Goal: Contribute content

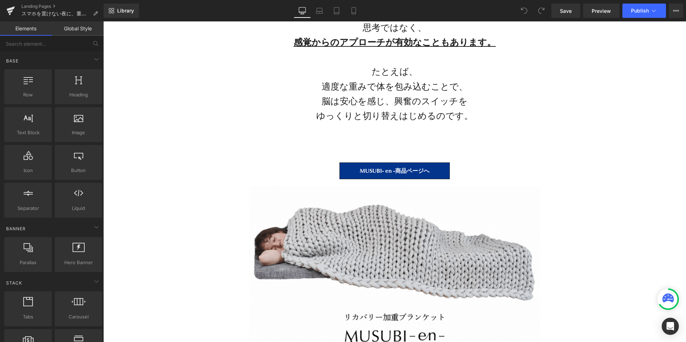
scroll to position [2392, 0]
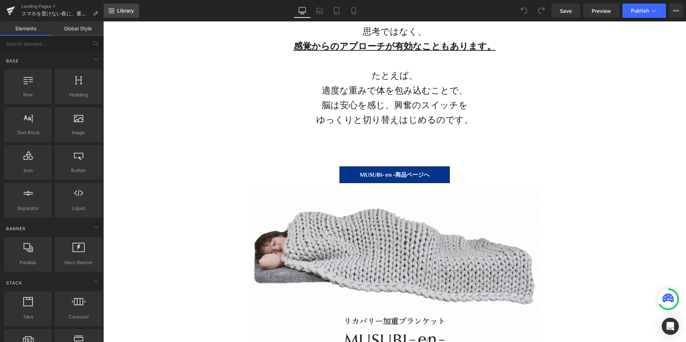
click at [122, 13] on span "Library" at bounding box center [125, 11] width 17 height 6
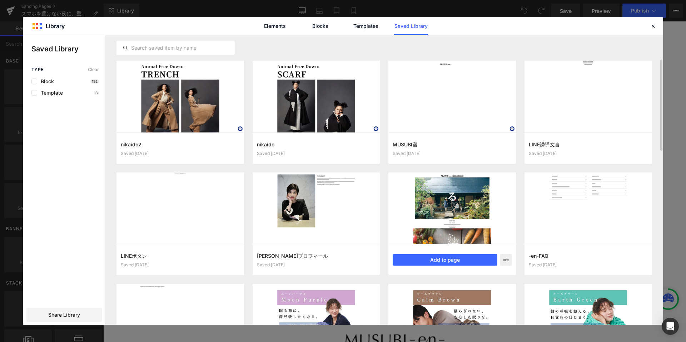
scroll to position [44, 0]
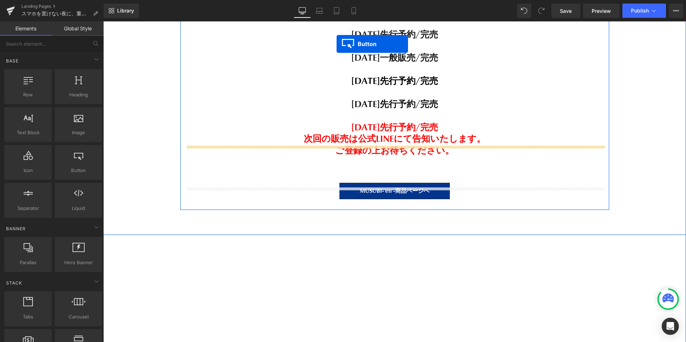
scroll to position [13633, 0]
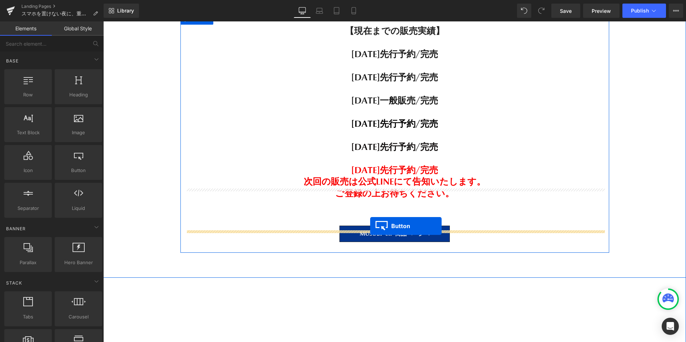
drag, startPoint x: 384, startPoint y: 135, endPoint x: 370, endPoint y: 226, distance: 92.5
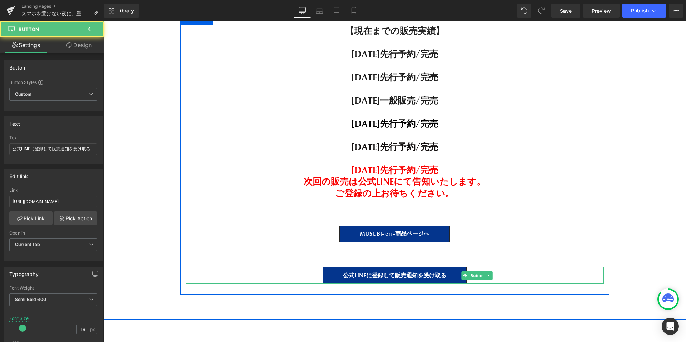
scroll to position [15519, 583]
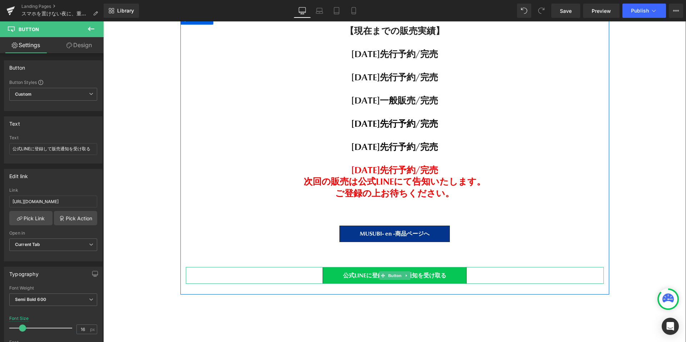
click at [411, 272] on span "公式LINEに登録して販売通知を受け取る" at bounding box center [394, 275] width 103 height 7
click at [408, 271] on link at bounding box center [407, 275] width 8 height 9
click at [403, 274] on icon at bounding box center [403, 276] width 4 height 4
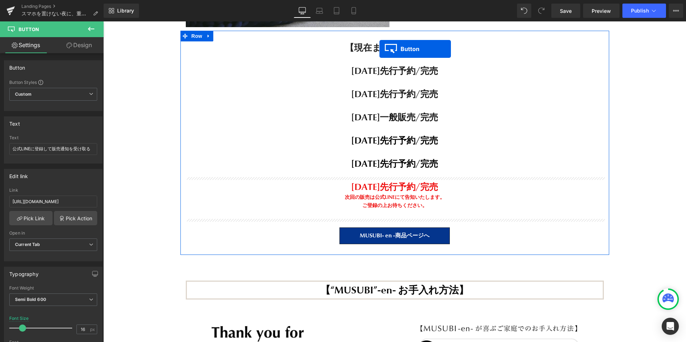
scroll to position [11867, 0]
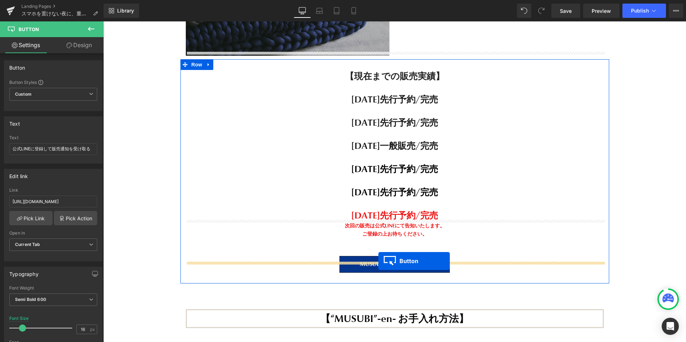
drag, startPoint x: 381, startPoint y: 174, endPoint x: 378, endPoint y: 261, distance: 87.2
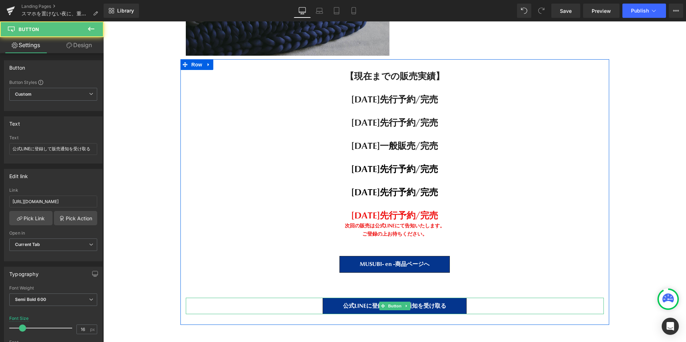
scroll to position [15316, 583]
click at [408, 304] on icon at bounding box center [406, 306] width 4 height 4
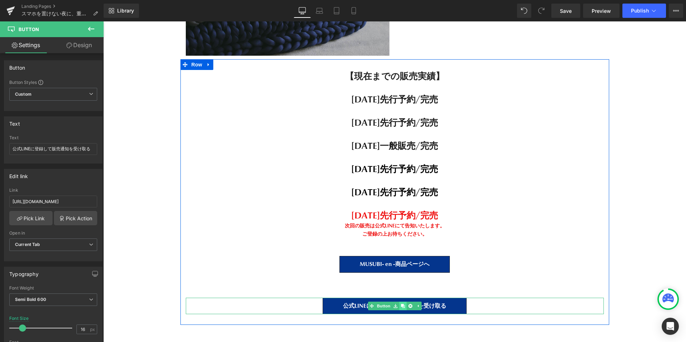
click at [403, 304] on icon at bounding box center [403, 306] width 4 height 4
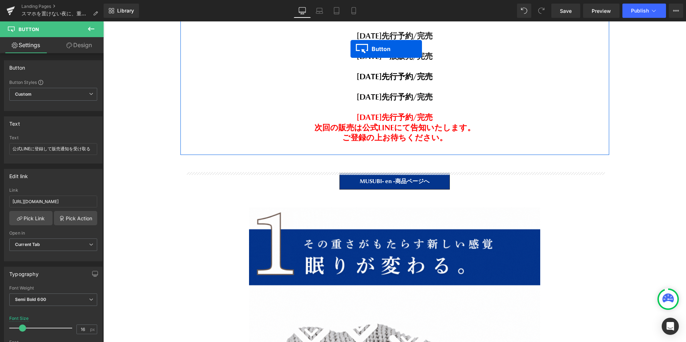
scroll to position [4858, 0]
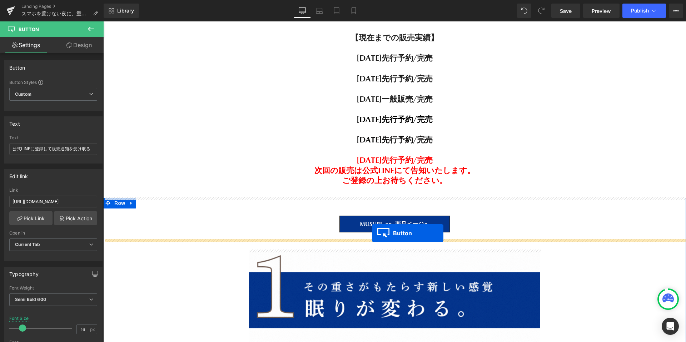
drag, startPoint x: 383, startPoint y: 215, endPoint x: 372, endPoint y: 233, distance: 20.8
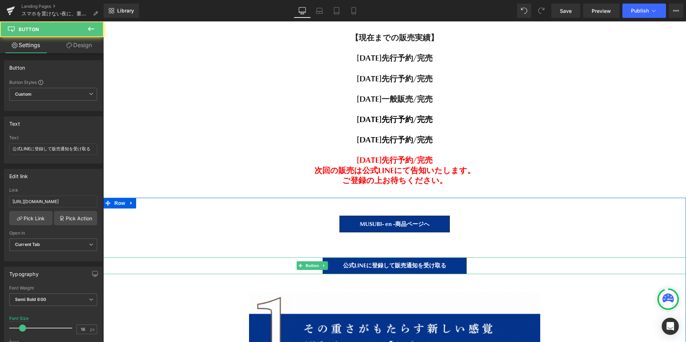
scroll to position [4, 4]
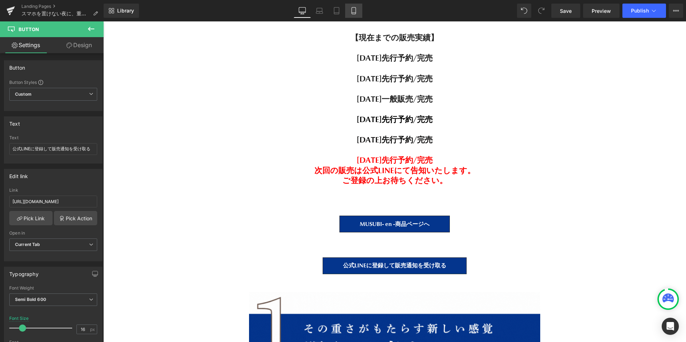
click at [350, 11] on link "Mobile" at bounding box center [353, 11] width 17 height 14
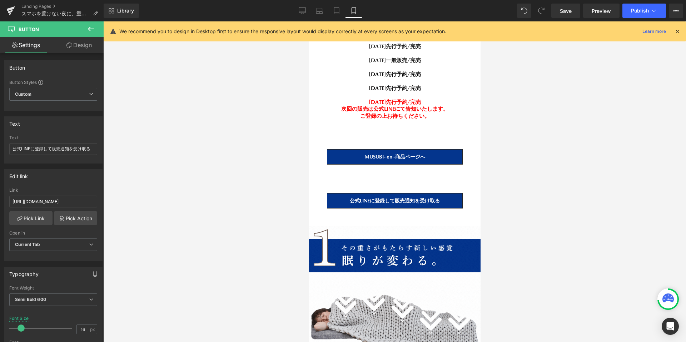
scroll to position [2886, 0]
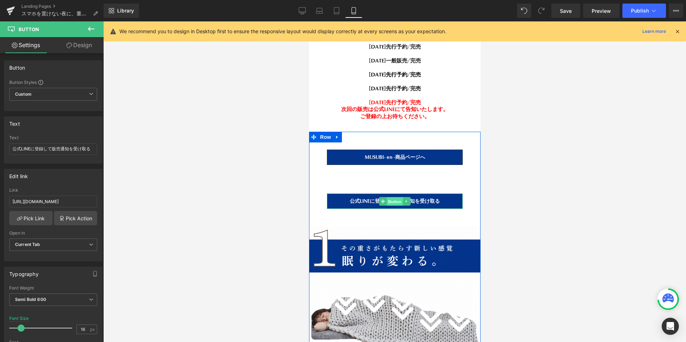
click at [394, 200] on span "Button" at bounding box center [394, 202] width 16 height 9
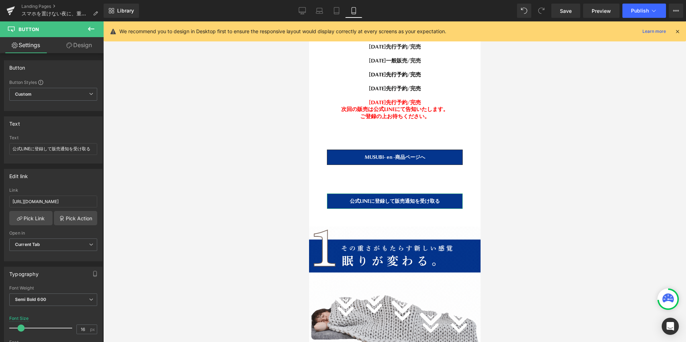
click at [64, 53] on link "Design" at bounding box center [79, 45] width 52 height 16
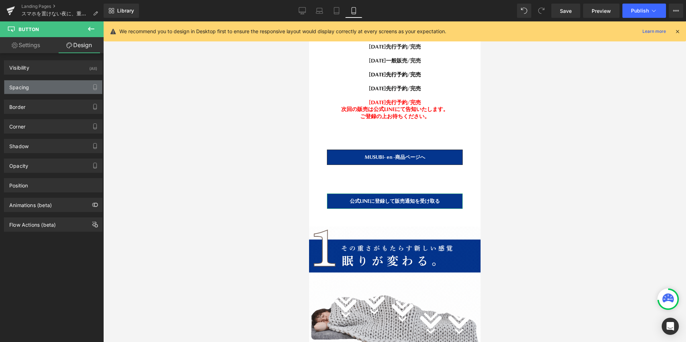
click at [51, 89] on div "Spacing" at bounding box center [53, 87] width 98 height 14
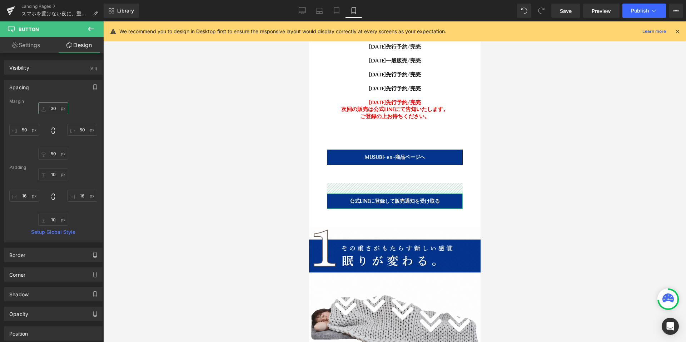
click at [57, 109] on input "text" at bounding box center [53, 109] width 30 height 12
type input "＝"
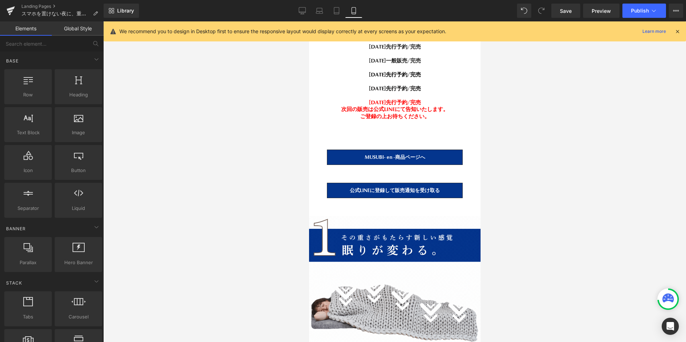
click at [543, 165] on div at bounding box center [394, 181] width 583 height 321
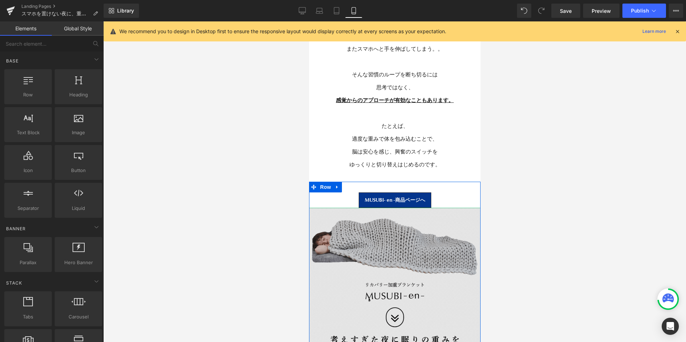
scroll to position [1327, 0]
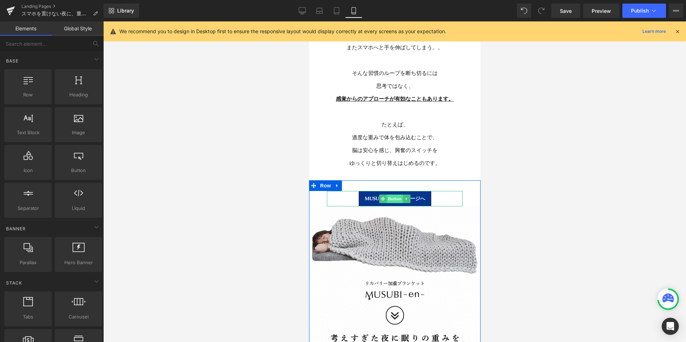
click at [391, 196] on span "Button" at bounding box center [394, 199] width 16 height 9
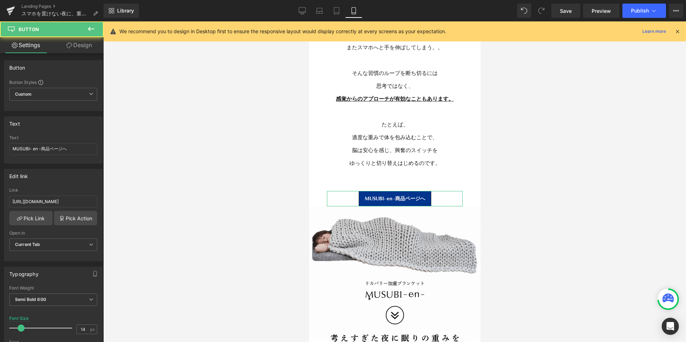
click at [71, 47] on icon at bounding box center [69, 46] width 6 height 6
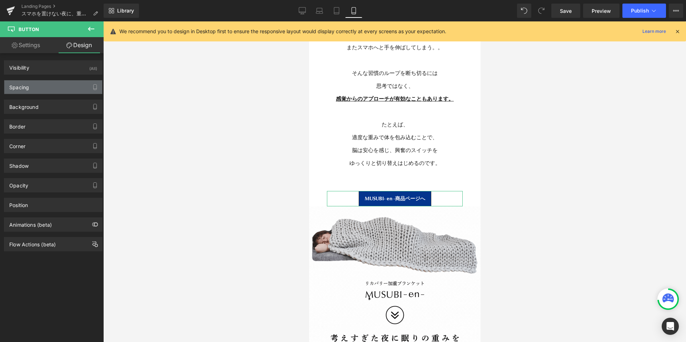
click at [38, 85] on div "Spacing" at bounding box center [53, 87] width 98 height 14
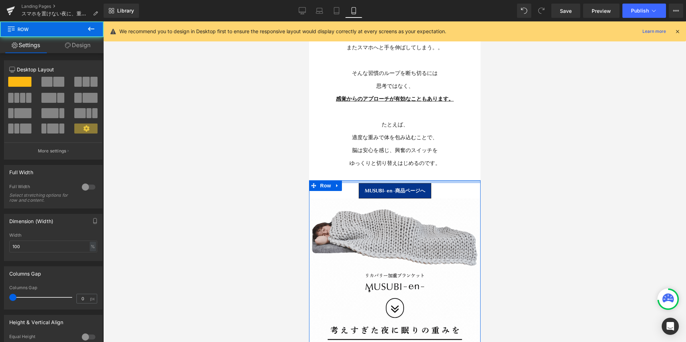
scroll to position [11998, 171]
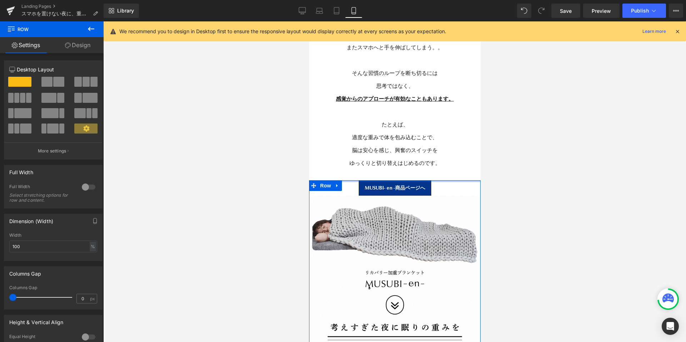
drag, startPoint x: 390, startPoint y: 188, endPoint x: 390, endPoint y: 175, distance: 12.1
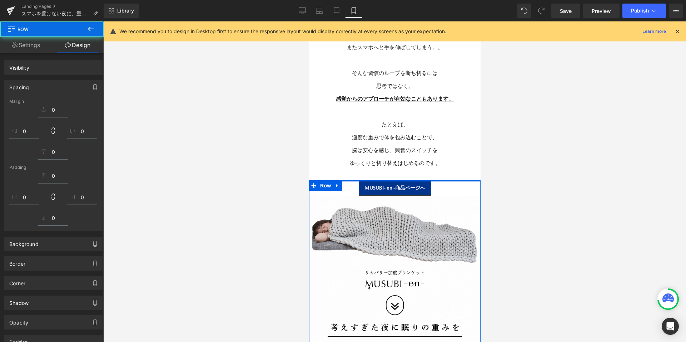
click at [530, 151] on div at bounding box center [394, 181] width 583 height 321
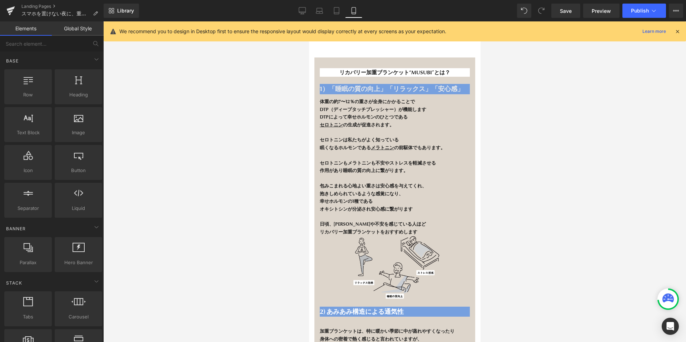
scroll to position [6685, 0]
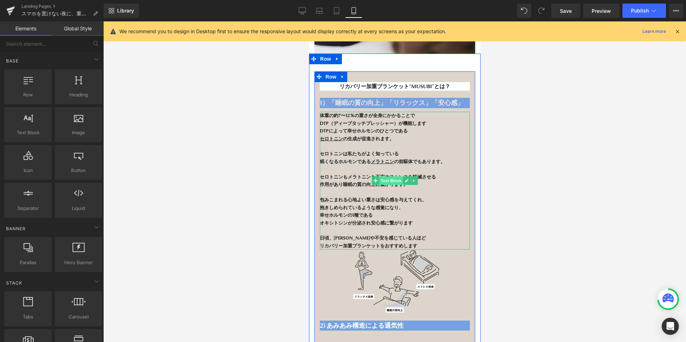
click at [394, 178] on span "Text Block" at bounding box center [391, 180] width 24 height 9
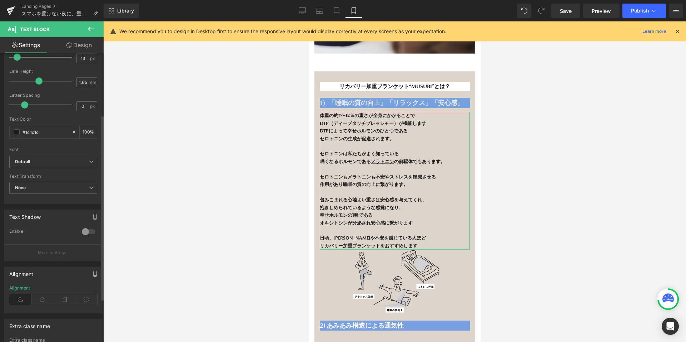
scroll to position [163, 0]
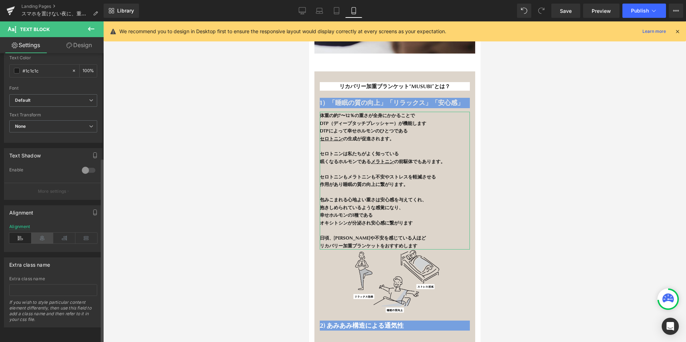
click at [43, 233] on icon at bounding box center [42, 238] width 22 height 11
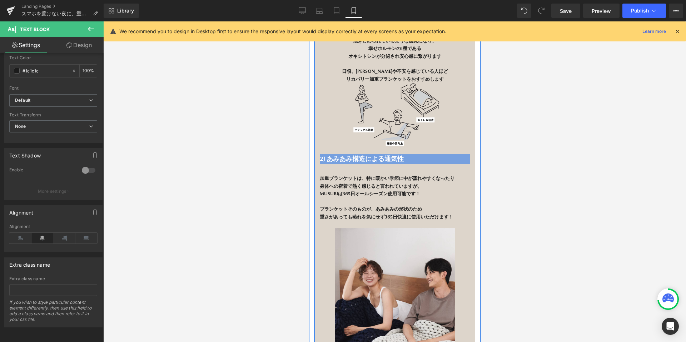
scroll to position [6947, 0]
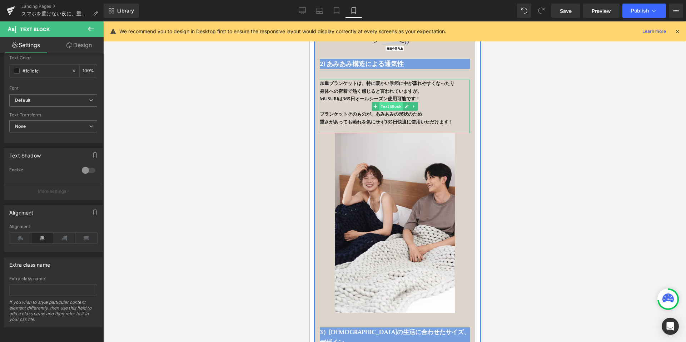
click at [391, 106] on span "Text Block" at bounding box center [391, 106] width 24 height 9
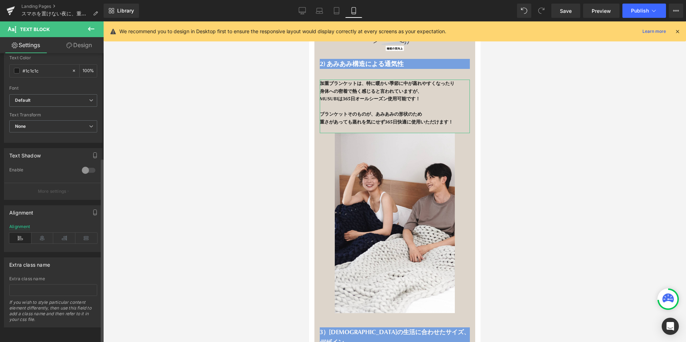
scroll to position [163, 0]
click at [35, 233] on icon at bounding box center [42, 238] width 22 height 11
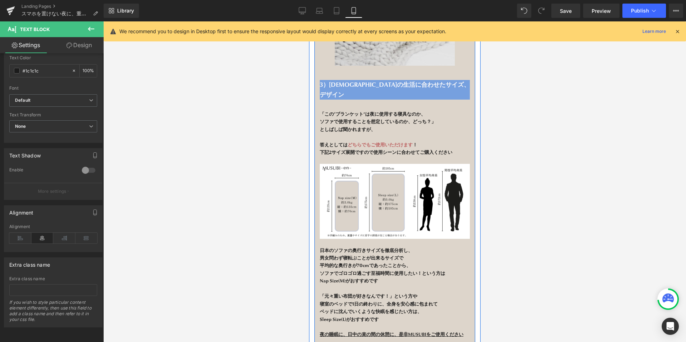
scroll to position [7196, 0]
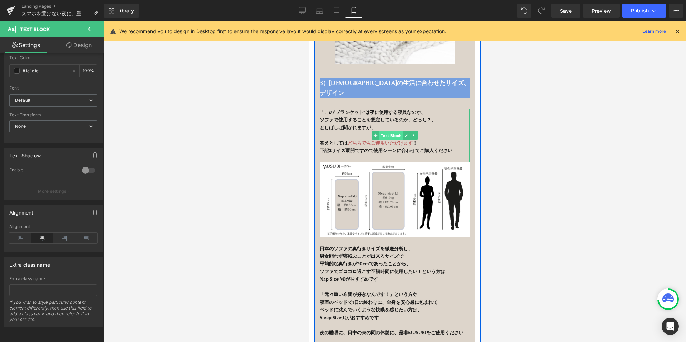
click at [386, 131] on span "Text Block" at bounding box center [391, 135] width 24 height 9
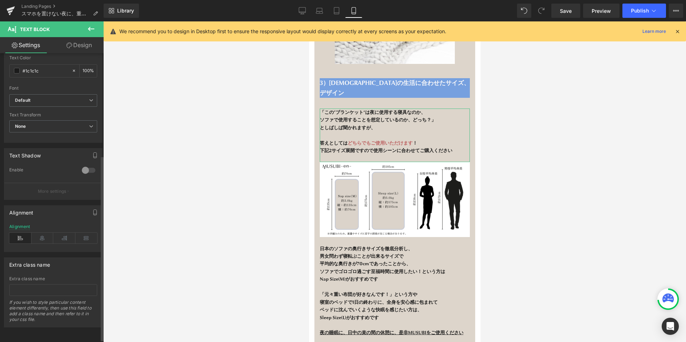
scroll to position [159, 0]
click at [40, 235] on icon at bounding box center [42, 238] width 22 height 11
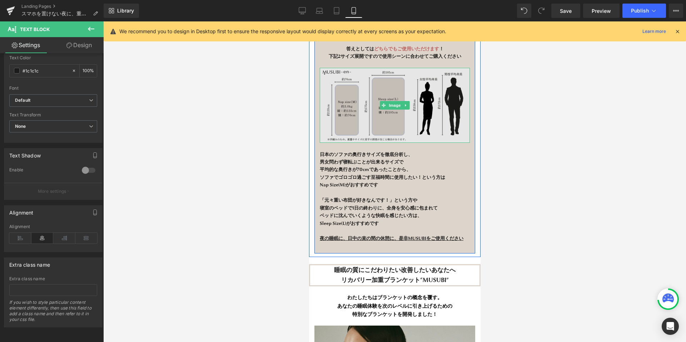
scroll to position [7296, 0]
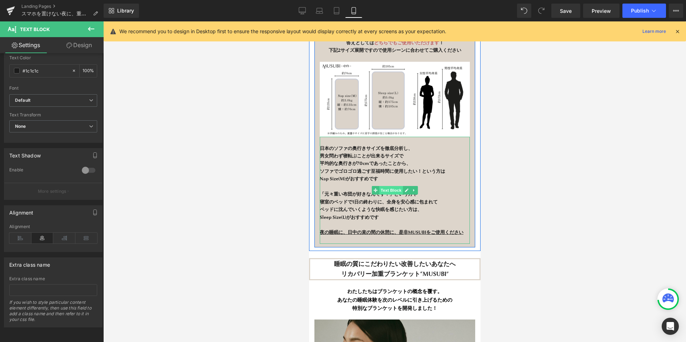
click at [392, 186] on span "Text Block" at bounding box center [391, 190] width 24 height 9
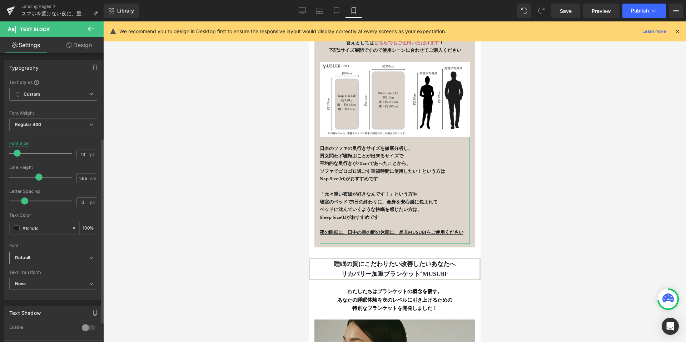
scroll to position [150, 0]
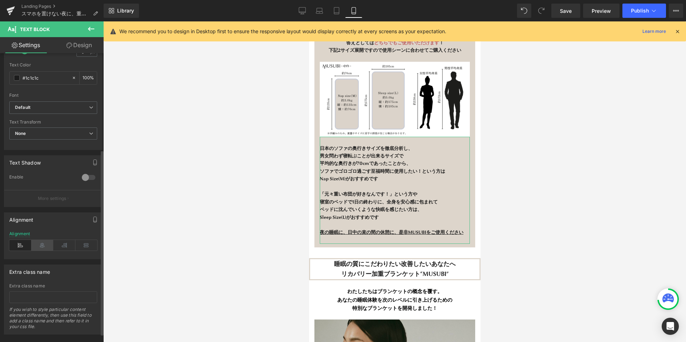
click at [43, 244] on icon at bounding box center [42, 245] width 22 height 11
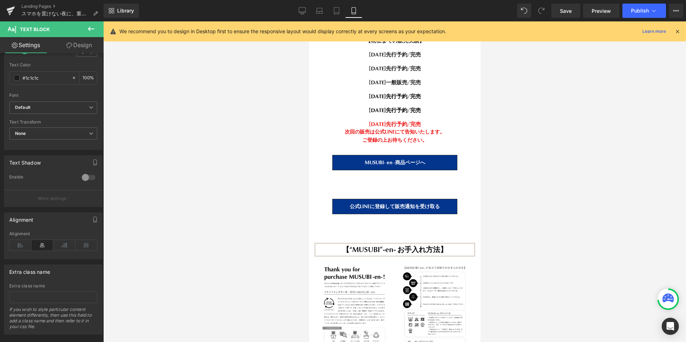
scroll to position [8447, 0]
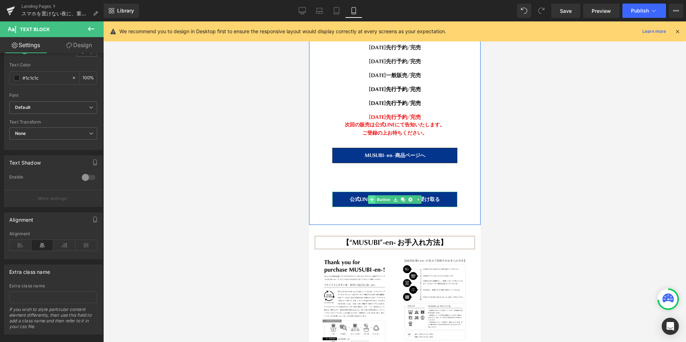
click at [380, 195] on link "Button" at bounding box center [380, 199] width 24 height 9
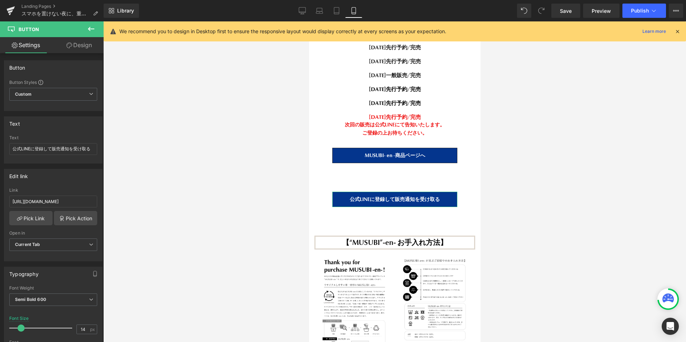
click at [85, 47] on link "Design" at bounding box center [79, 45] width 52 height 16
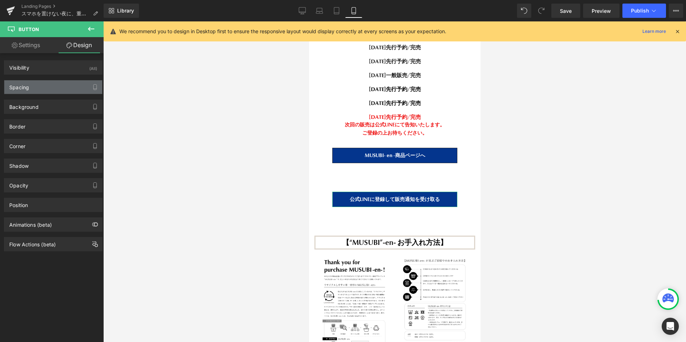
click at [42, 88] on div "Spacing" at bounding box center [53, 87] width 98 height 14
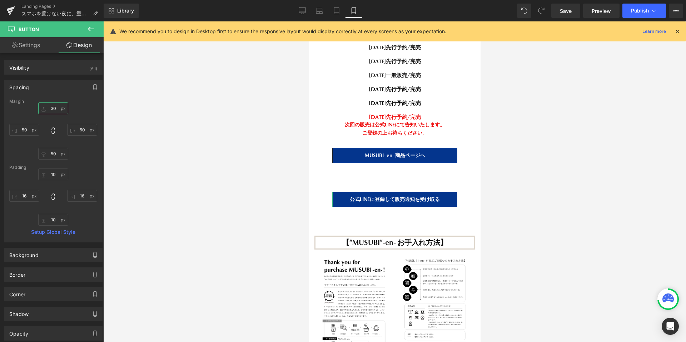
click at [54, 104] on input "30" at bounding box center [53, 109] width 30 height 12
type input "＝30"
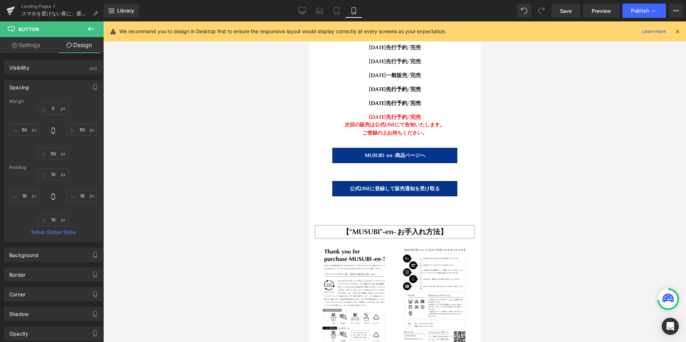
click at [270, 198] on div at bounding box center [394, 181] width 583 height 321
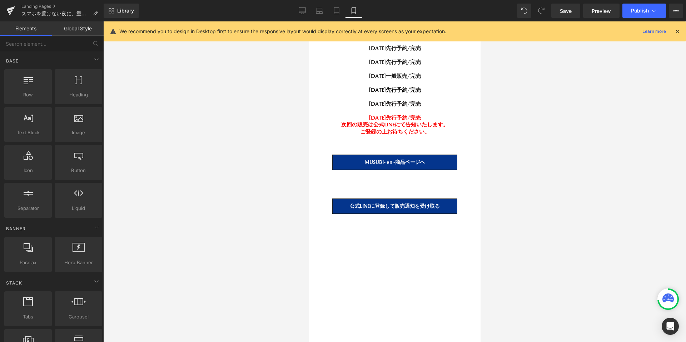
scroll to position [10581, 0]
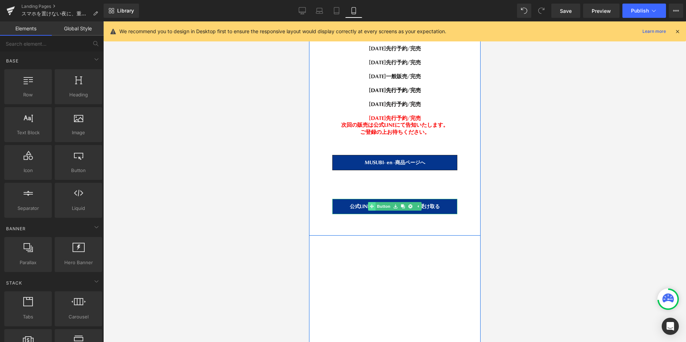
click at [384, 202] on link "Button" at bounding box center [380, 206] width 24 height 9
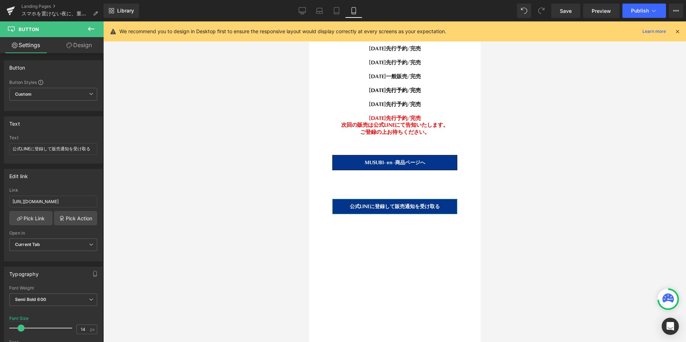
click at [79, 48] on link "Design" at bounding box center [79, 45] width 52 height 16
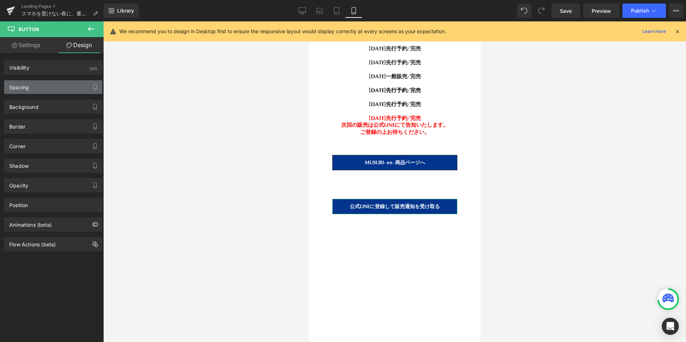
click at [39, 89] on div "Spacing" at bounding box center [53, 87] width 98 height 14
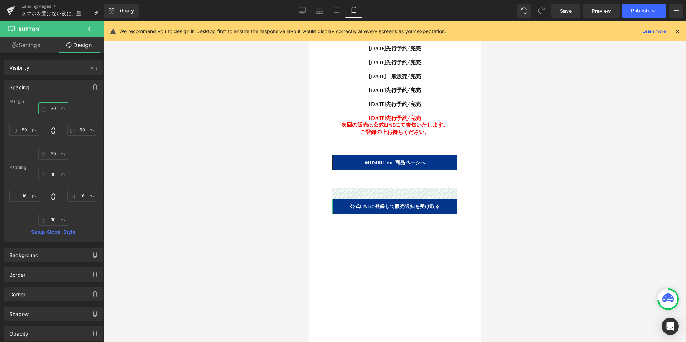
click at [55, 111] on input "text" at bounding box center [53, 109] width 30 height 12
type input "30"
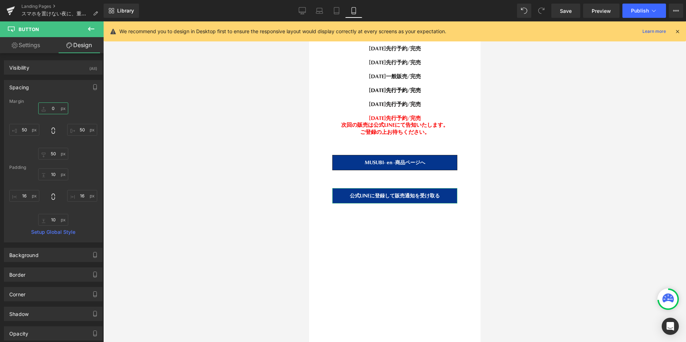
scroll to position [11976, 171]
click at [568, 7] on span "Save" at bounding box center [566, 11] width 12 height 8
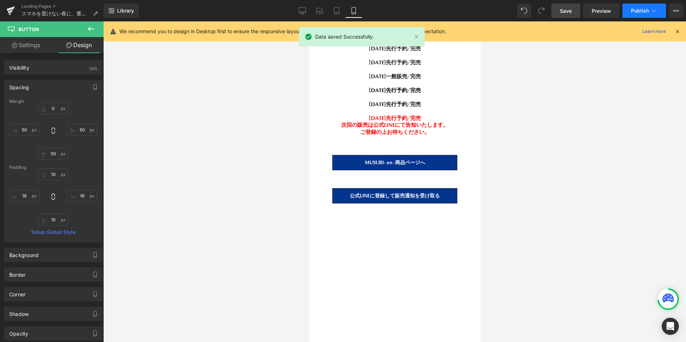
click at [635, 14] on button "Publish" at bounding box center [644, 11] width 44 height 14
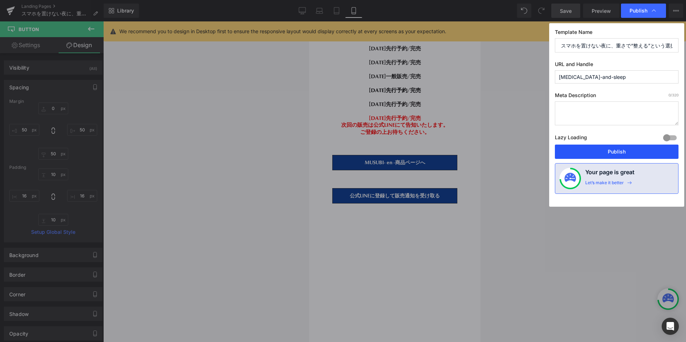
click at [615, 154] on button "Publish" at bounding box center [617, 152] width 124 height 14
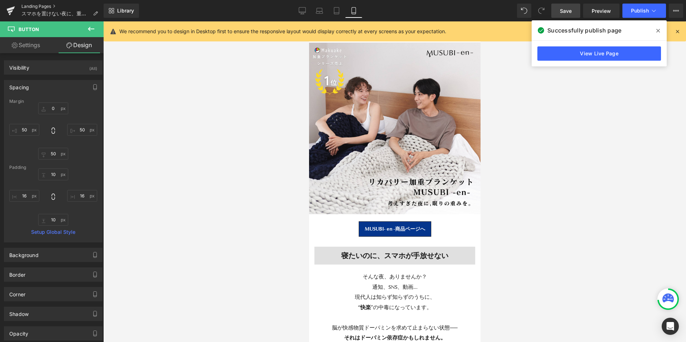
click at [34, 6] on link "Landing Pages" at bounding box center [62, 7] width 82 height 6
